Goal: Information Seeking & Learning: Learn about a topic

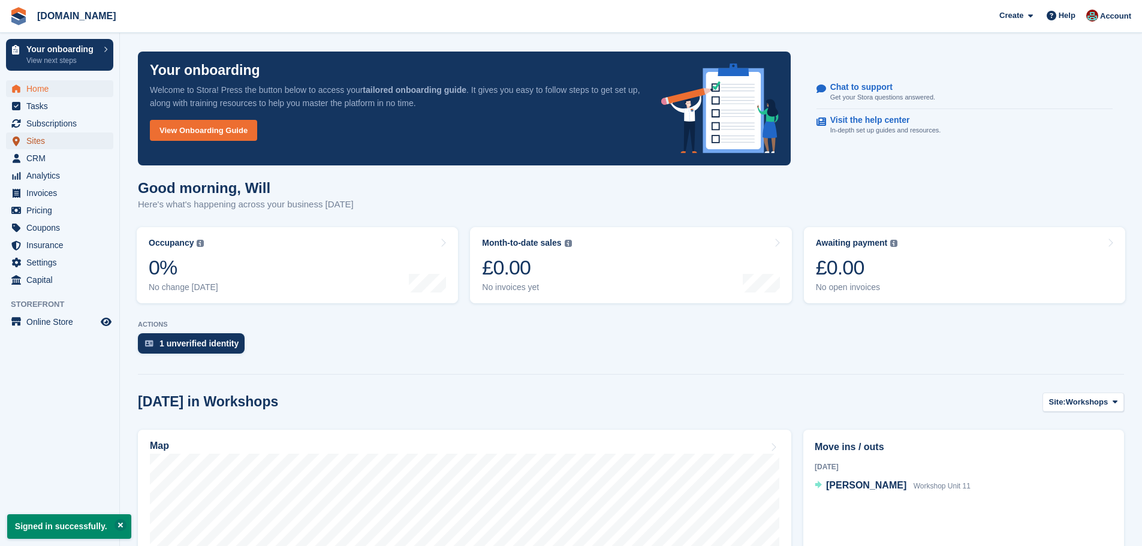
click at [40, 140] on span "Sites" at bounding box center [62, 140] width 72 height 17
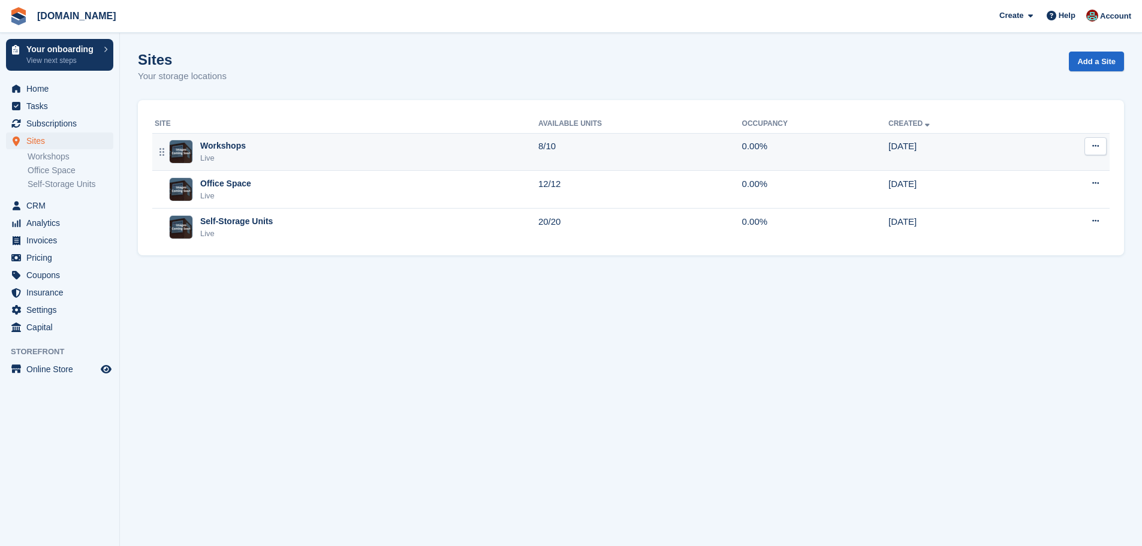
click at [276, 154] on div "Workshops Live" at bounding box center [347, 152] width 384 height 25
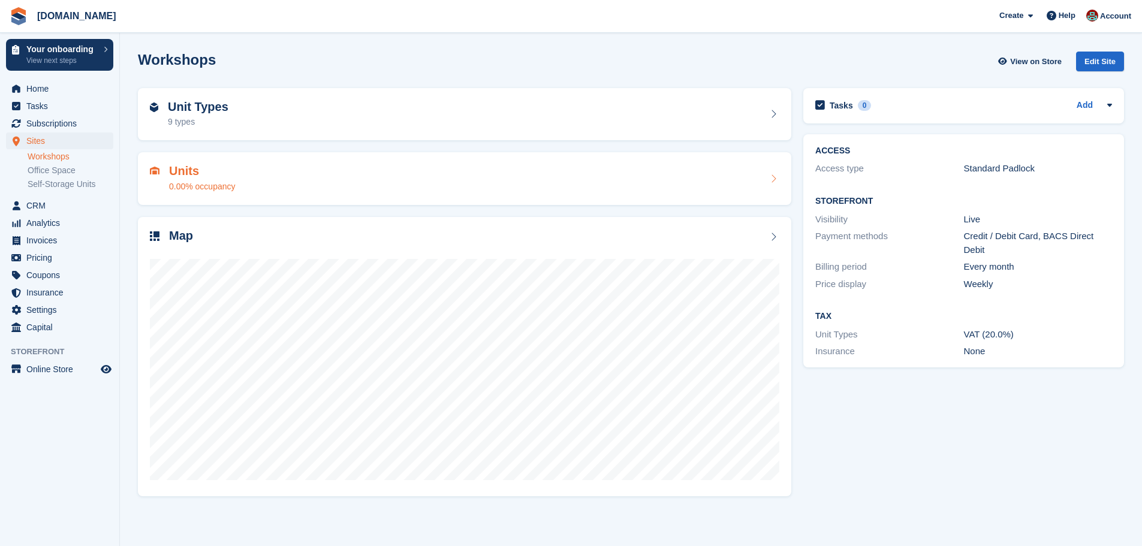
click at [282, 184] on div "Units 0.00% occupancy" at bounding box center [464, 178] width 629 height 29
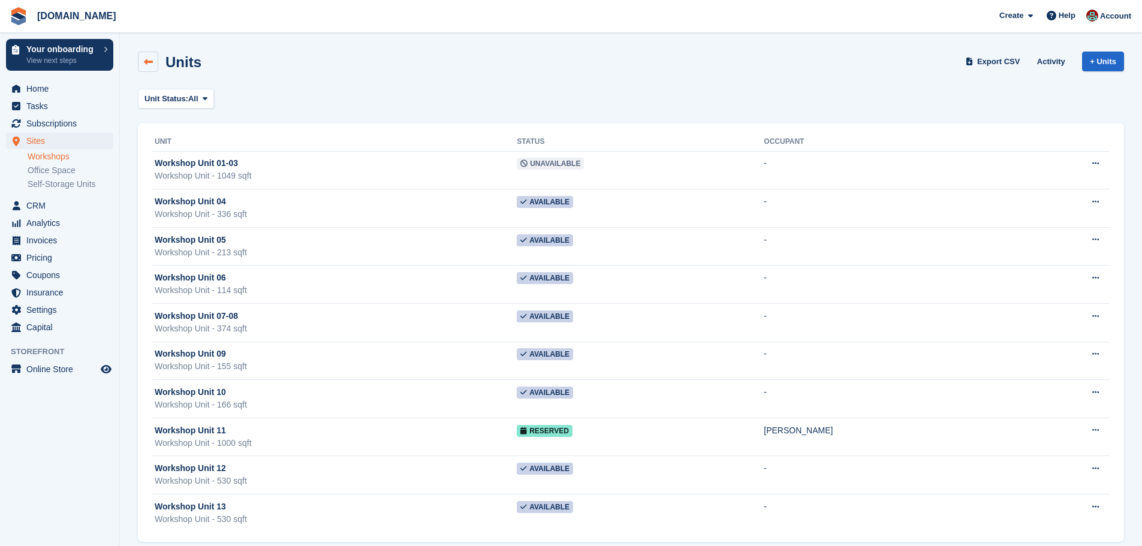
click at [155, 65] on link at bounding box center [148, 62] width 20 height 20
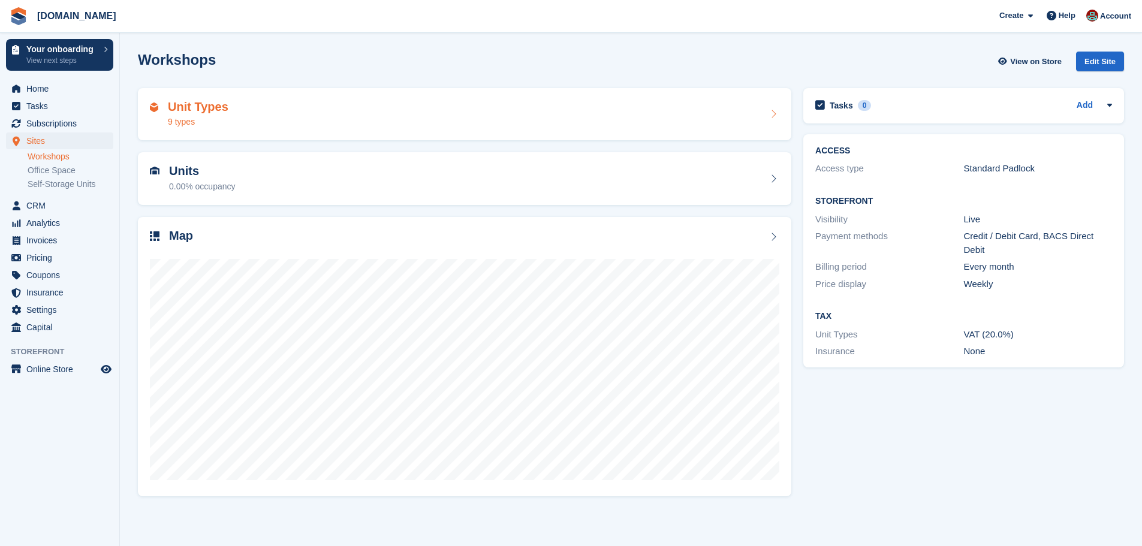
click at [281, 110] on div "Unit Types 9 types" at bounding box center [464, 114] width 629 height 29
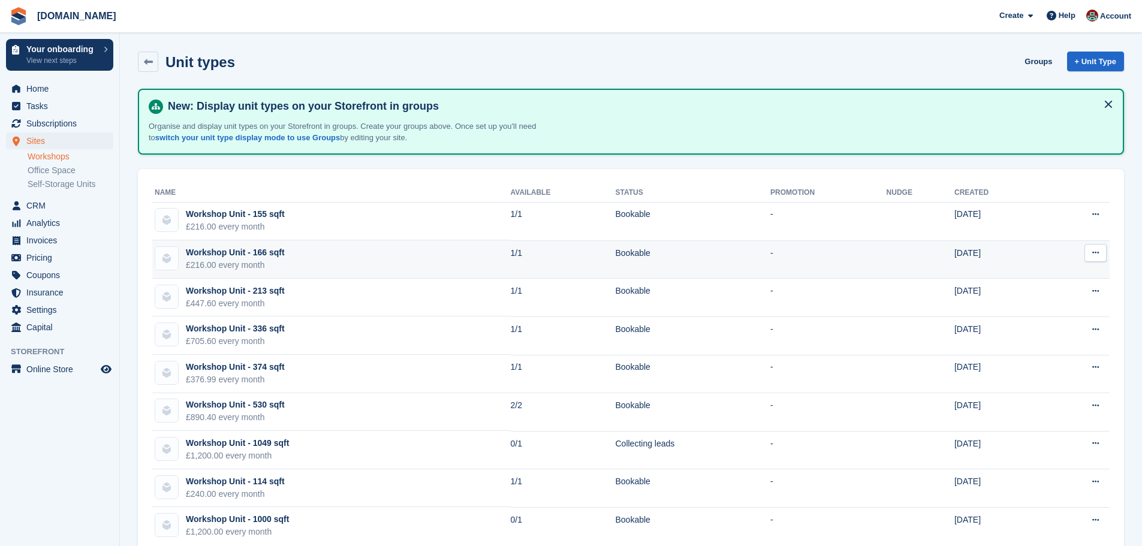
scroll to position [26, 0]
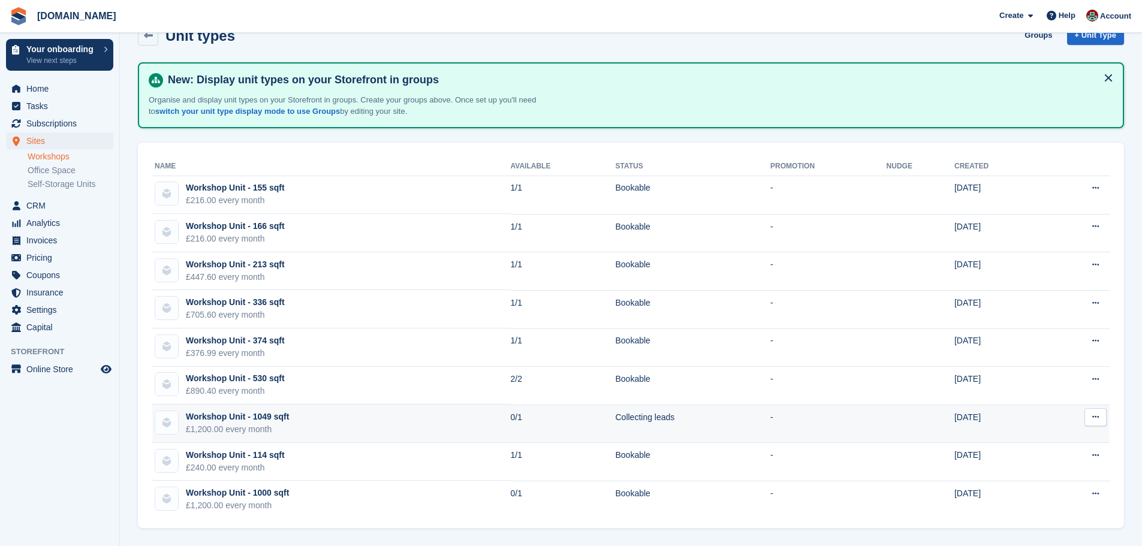
click at [364, 427] on td "Workshop Unit - 1049 sqft £1,200.00 every month" at bounding box center [331, 424] width 358 height 38
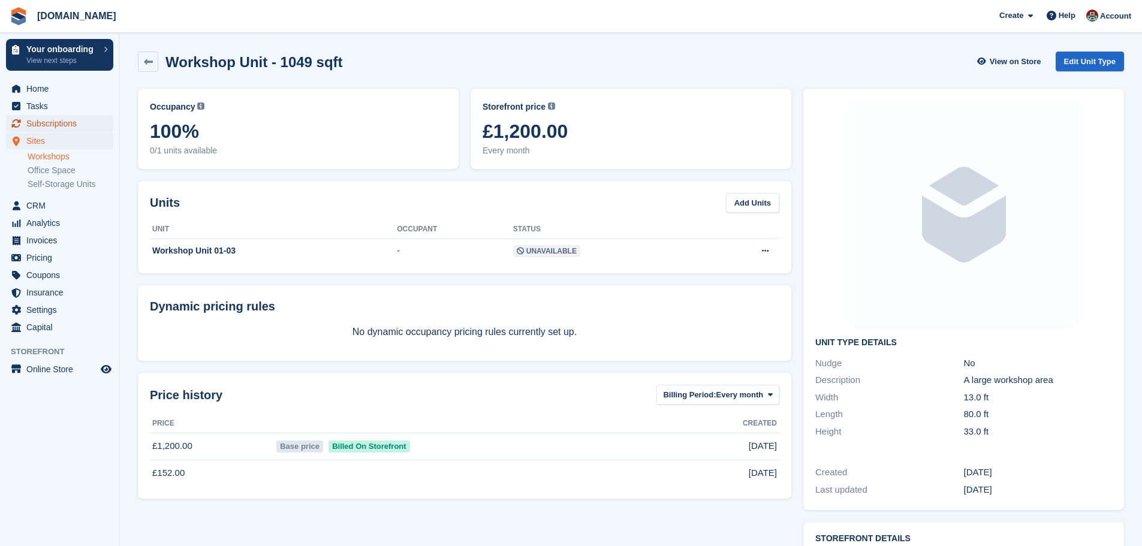
click at [55, 125] on span "Subscriptions" at bounding box center [62, 123] width 72 height 17
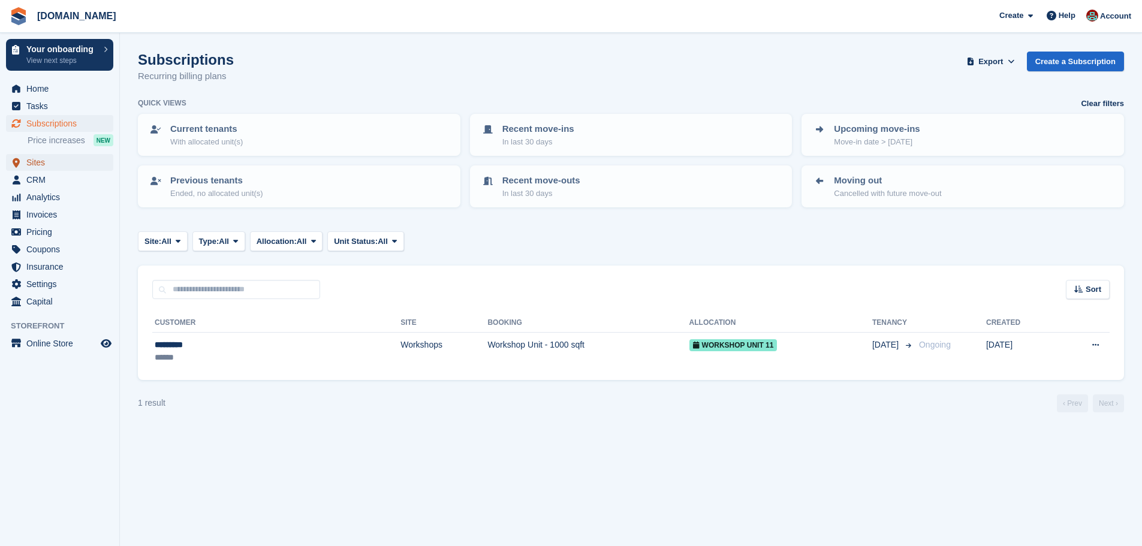
click at [43, 162] on span "Sites" at bounding box center [62, 162] width 72 height 17
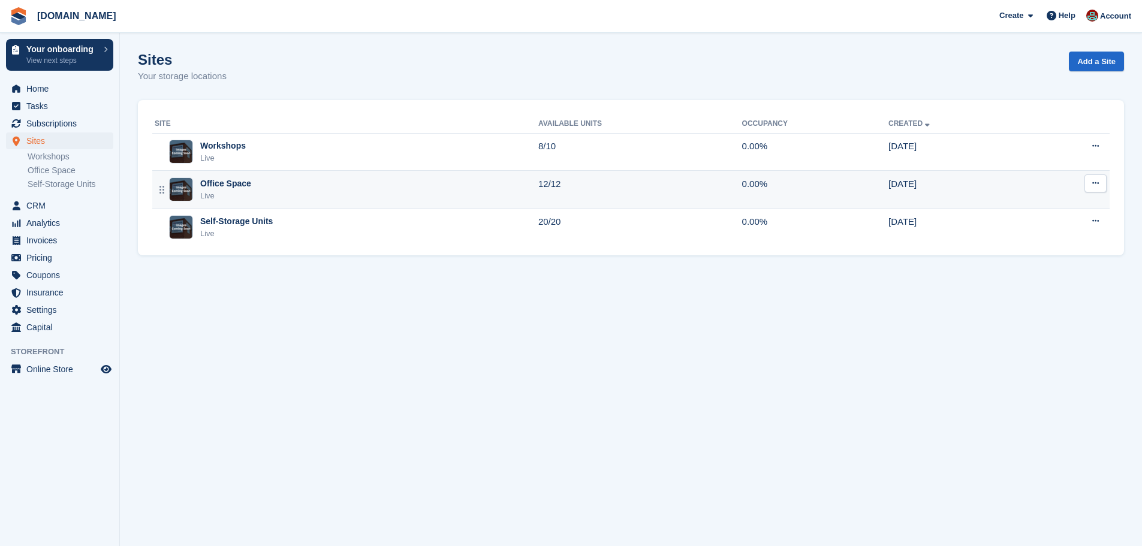
click at [231, 187] on div "Office Space" at bounding box center [225, 183] width 51 height 13
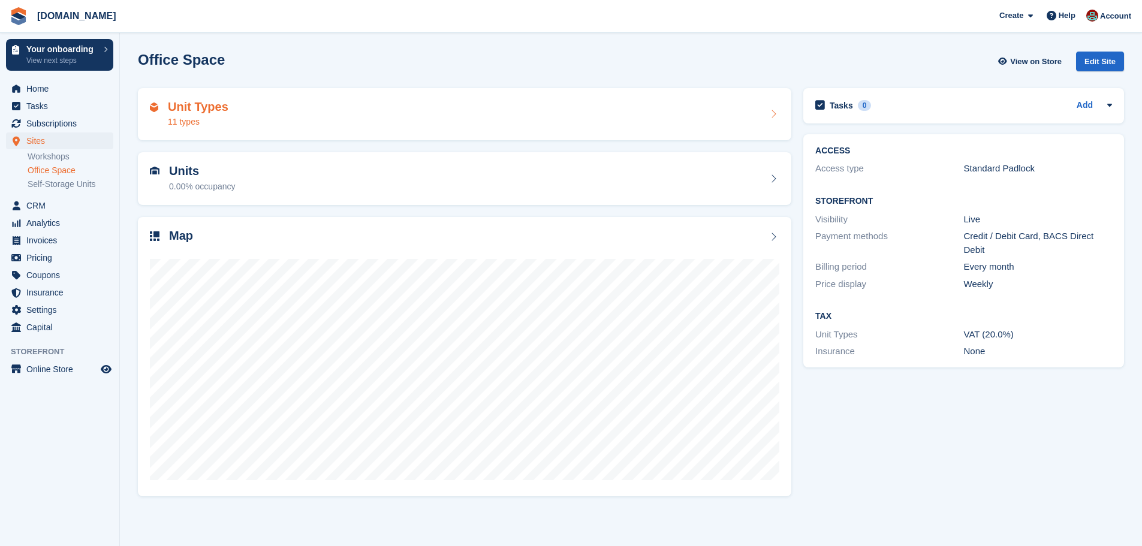
click at [378, 119] on div "Unit Types 11 types" at bounding box center [464, 114] width 629 height 29
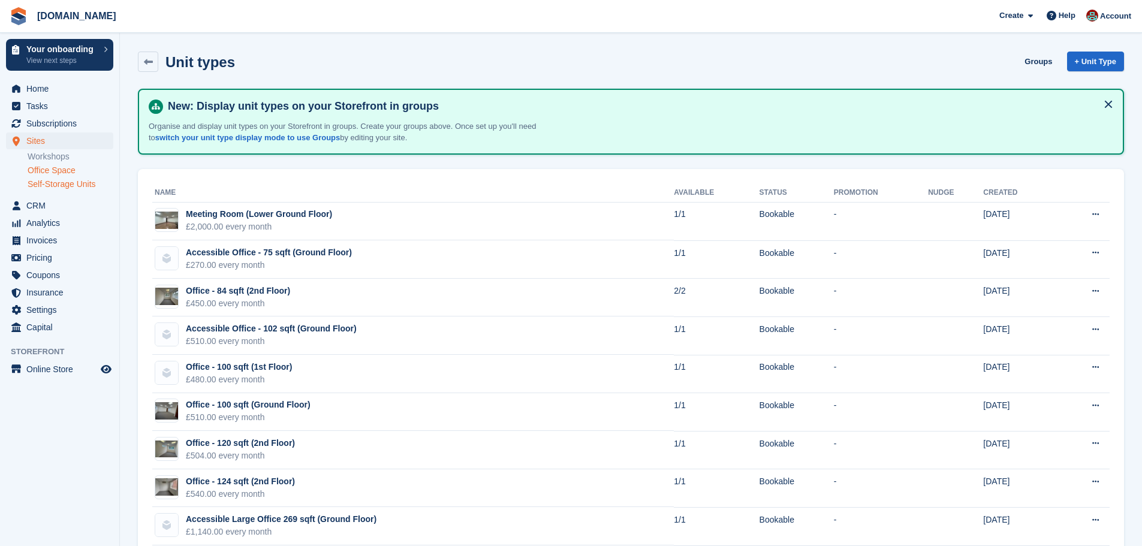
click at [58, 183] on link "Self-Storage Units" at bounding box center [71, 184] width 86 height 11
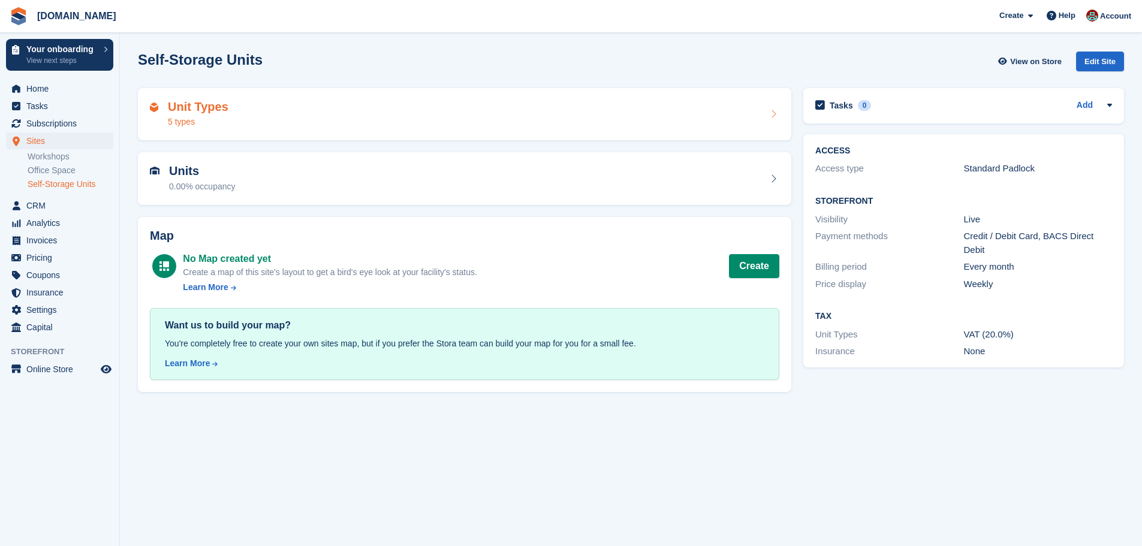
click at [264, 105] on div "Unit Types 5 types" at bounding box center [464, 114] width 629 height 29
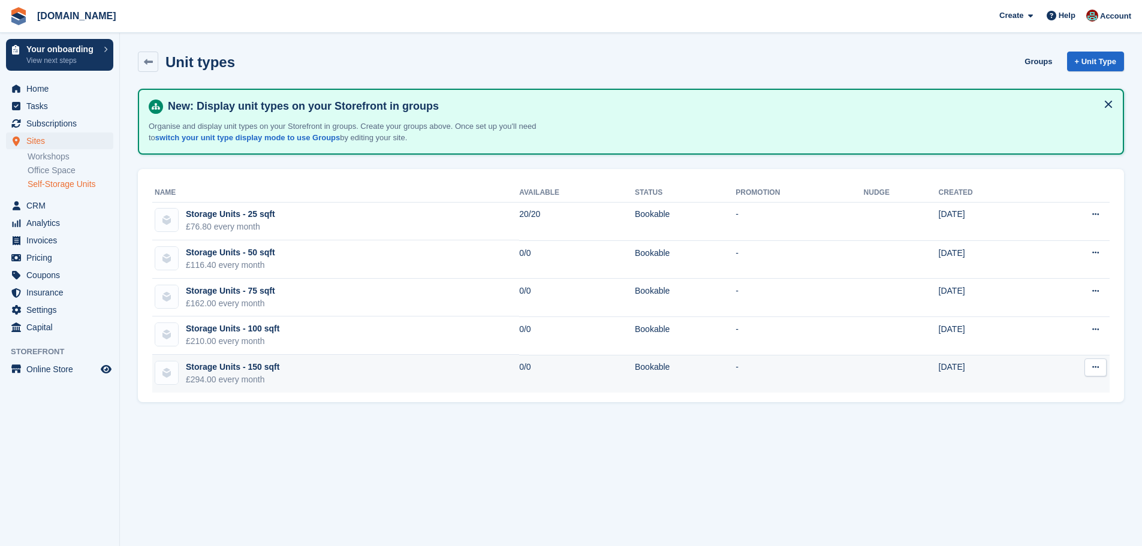
click at [205, 380] on div "£294.00 every month" at bounding box center [233, 379] width 94 height 13
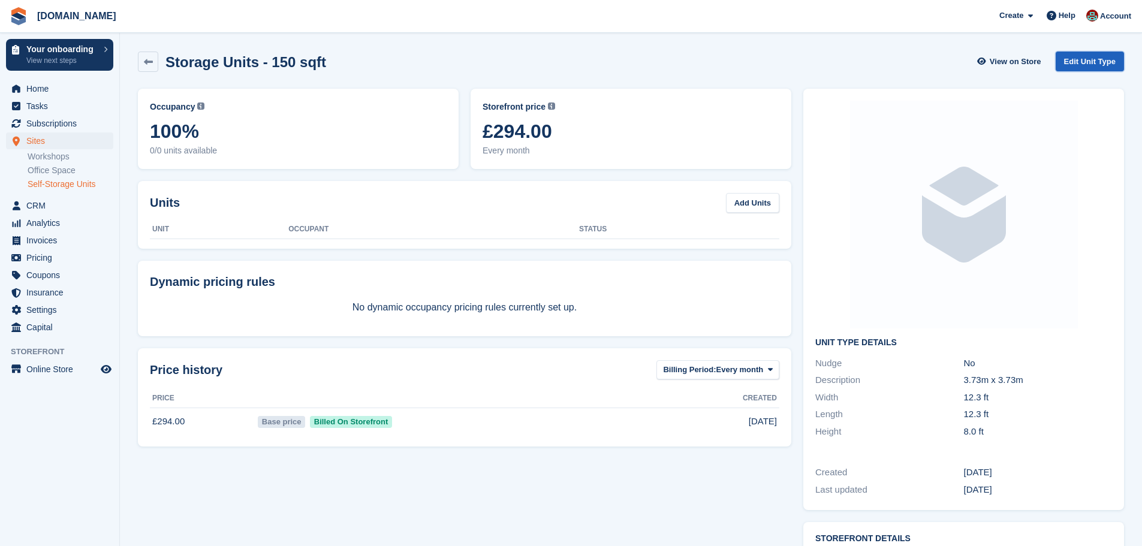
click at [1107, 65] on link "Edit Unit Type" at bounding box center [1090, 62] width 68 height 20
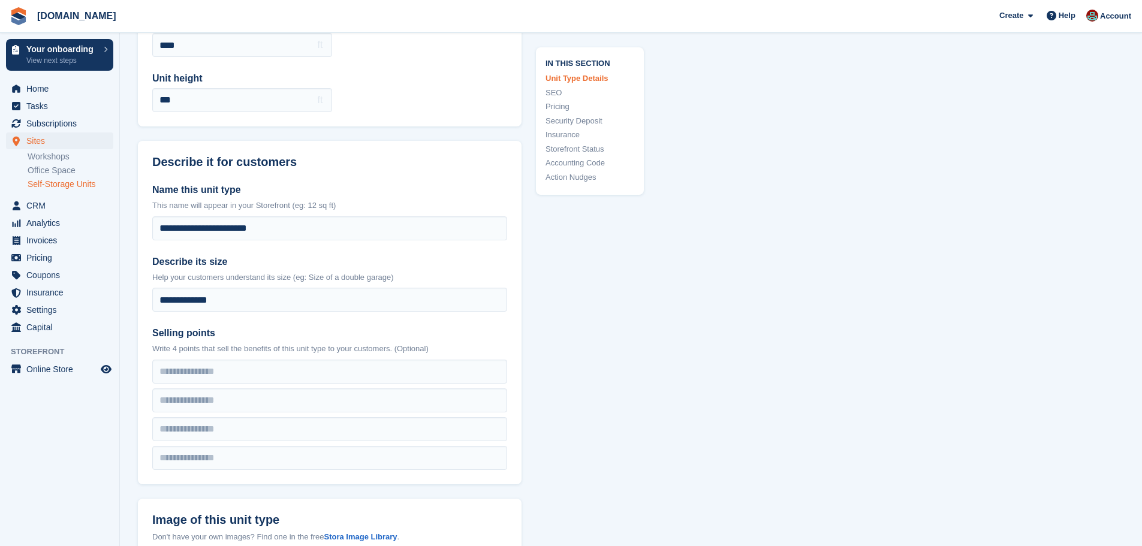
click at [562, 106] on link "Pricing" at bounding box center [589, 107] width 89 height 12
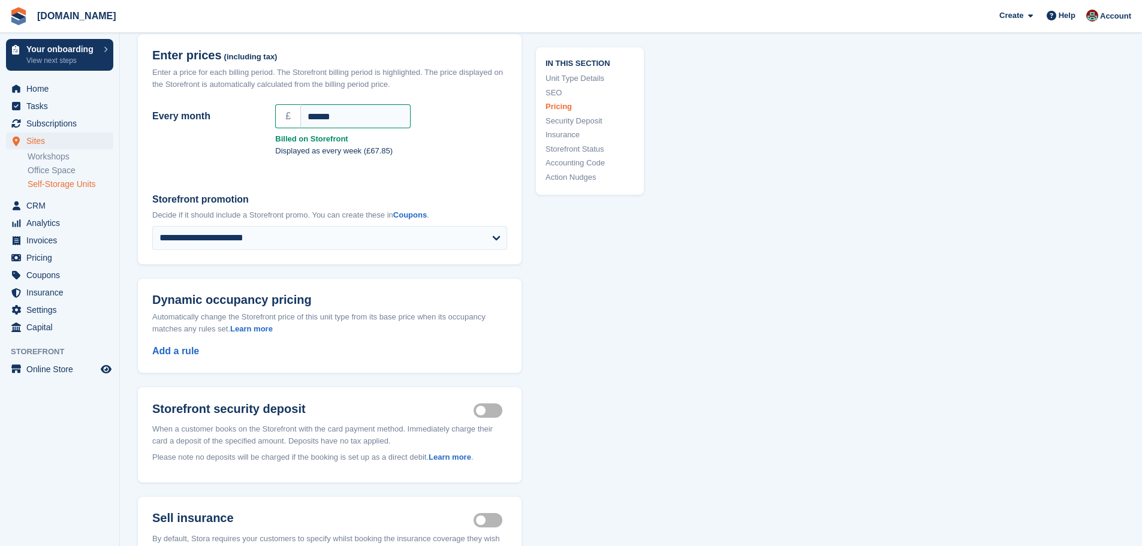
scroll to position [935, 0]
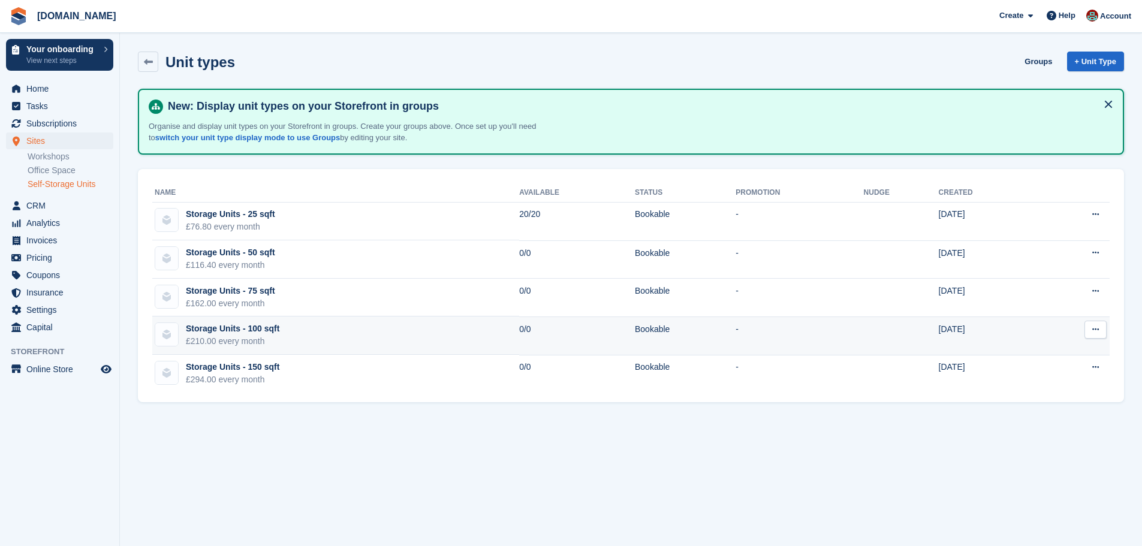
click at [230, 330] on div "Storage Units - 100 sqft" at bounding box center [233, 328] width 94 height 13
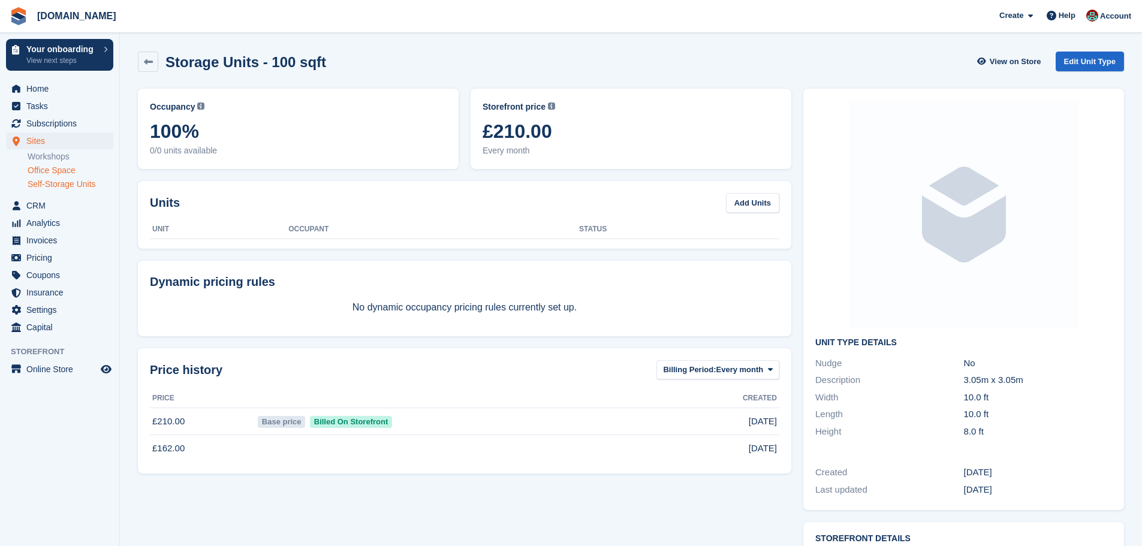
click at [64, 173] on link "Office Space" at bounding box center [71, 170] width 86 height 11
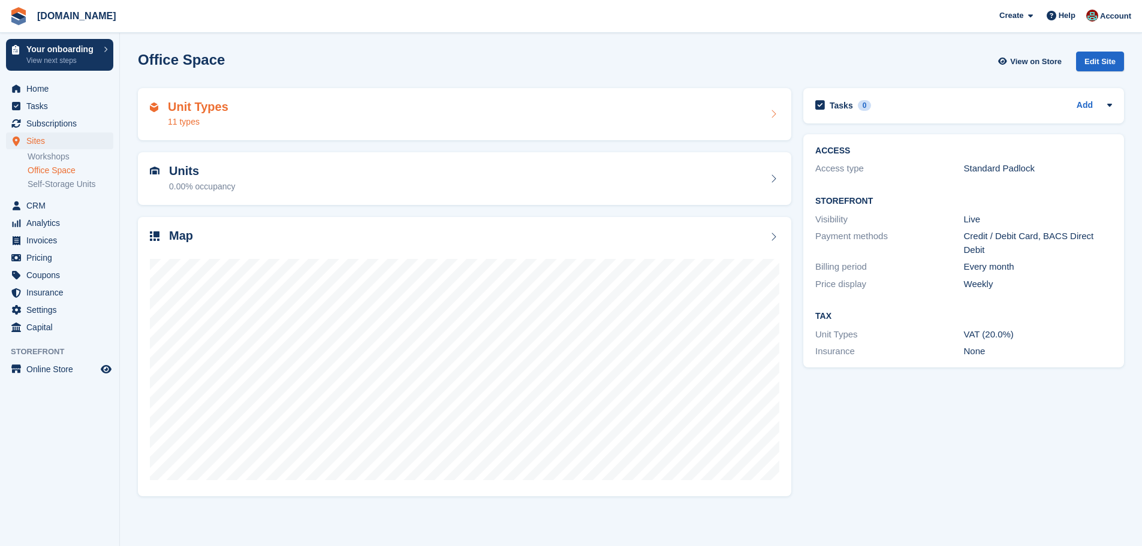
click at [212, 114] on div "Unit Types 11 types" at bounding box center [198, 114] width 61 height 29
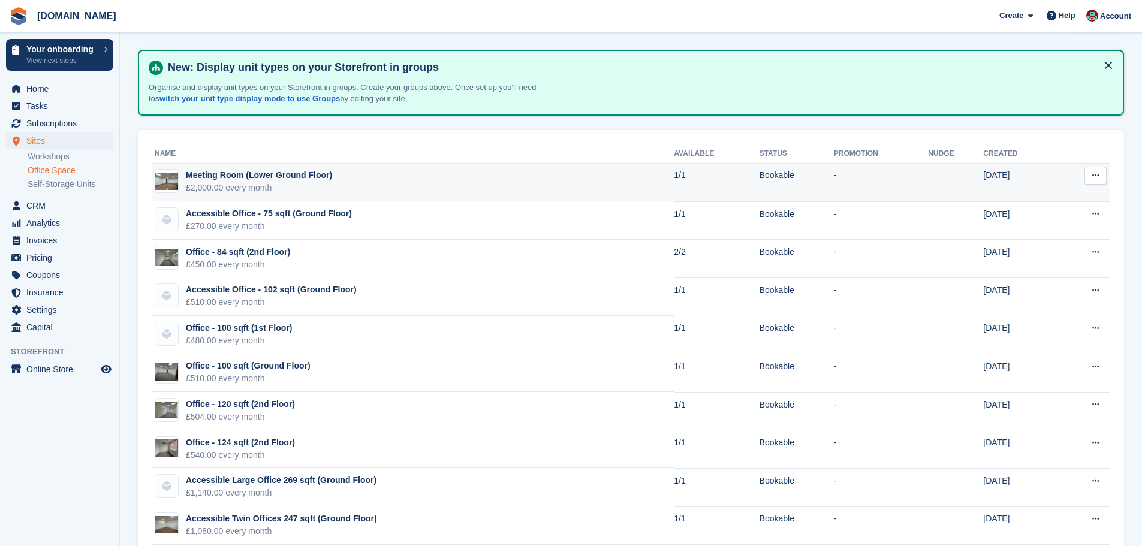
scroll to position [102, 0]
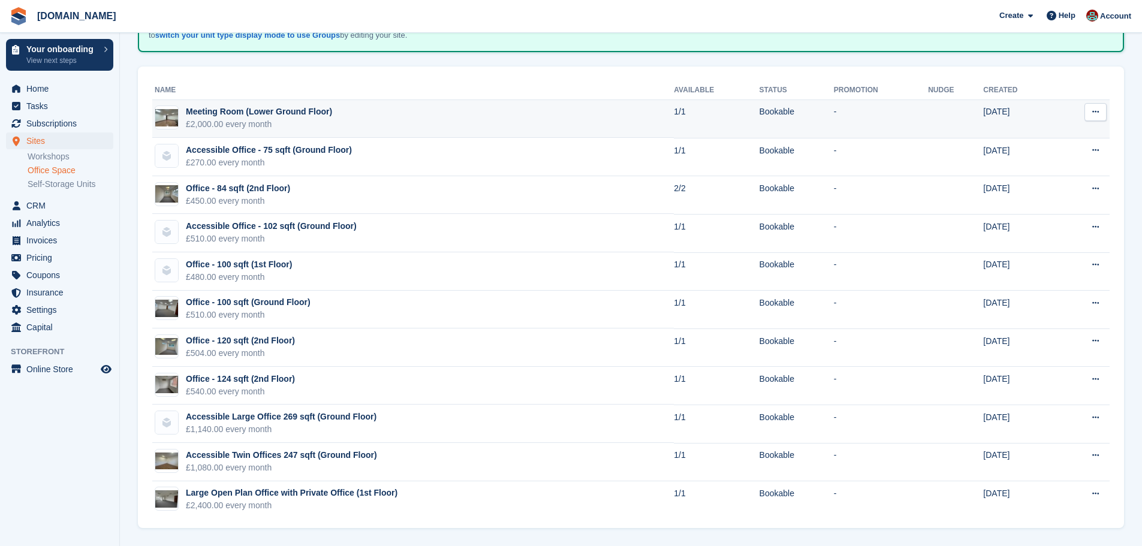
click at [229, 114] on div "Meeting Room (Lower Ground Floor)" at bounding box center [259, 111] width 146 height 13
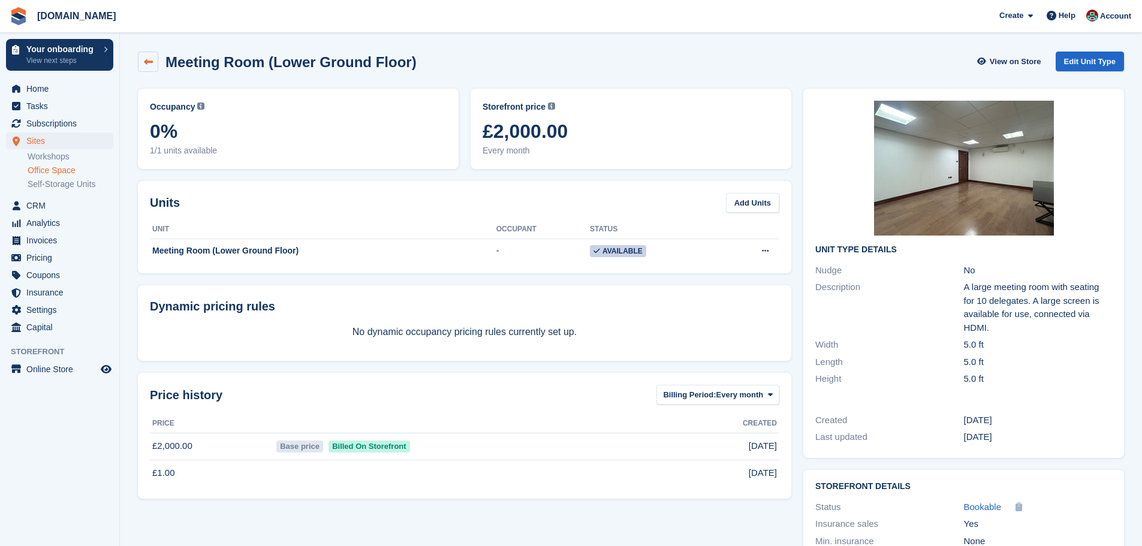
click at [150, 61] on icon at bounding box center [148, 62] width 9 height 9
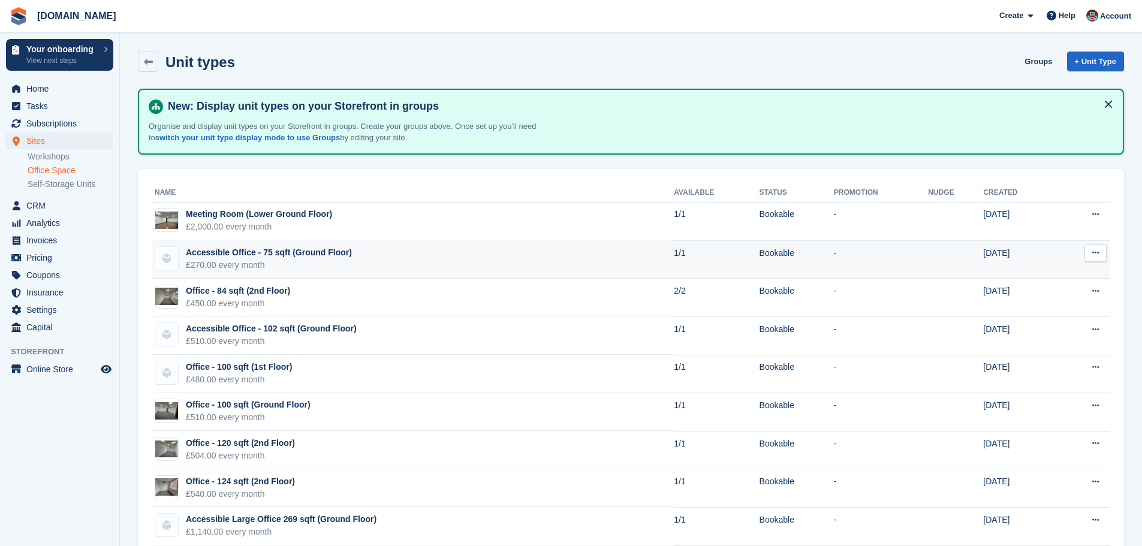
click at [249, 251] on div "Accessible Office - 75 sqft (Ground Floor)" at bounding box center [269, 252] width 166 height 13
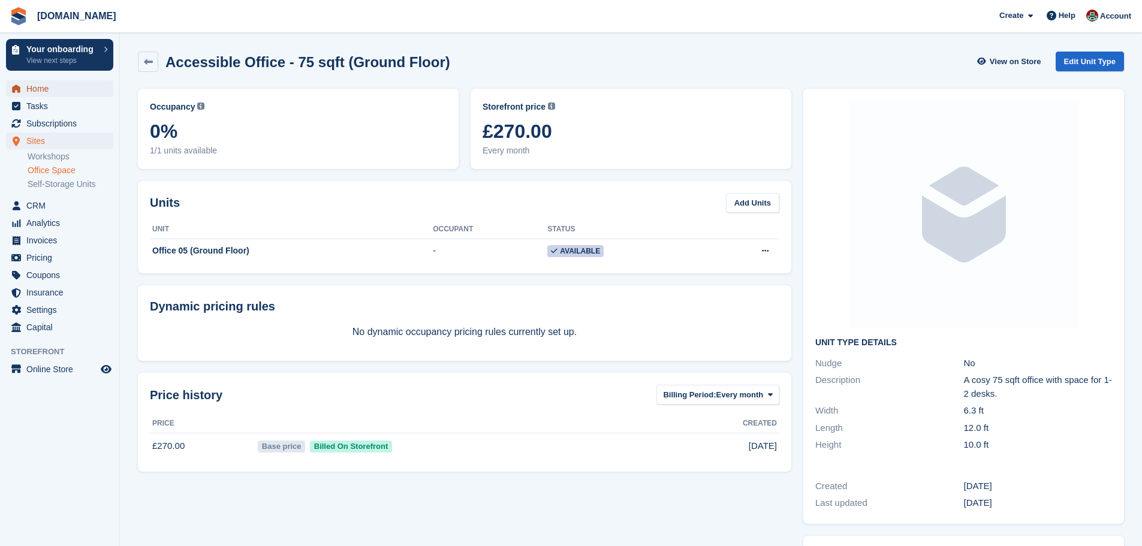
click at [53, 87] on span "Home" at bounding box center [62, 88] width 72 height 17
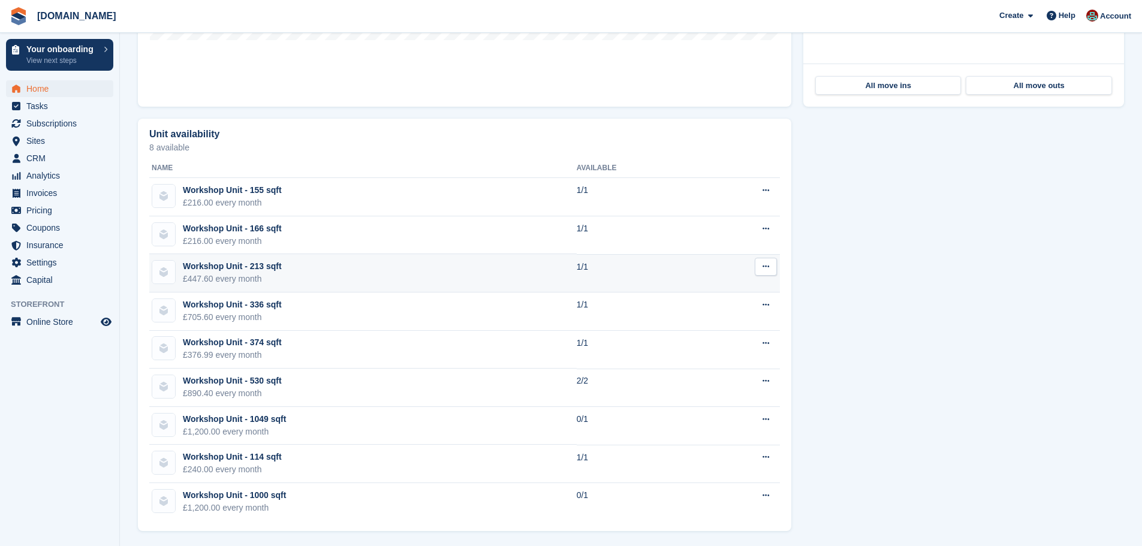
scroll to position [637, 0]
